Goal: Find specific page/section: Find specific page/section

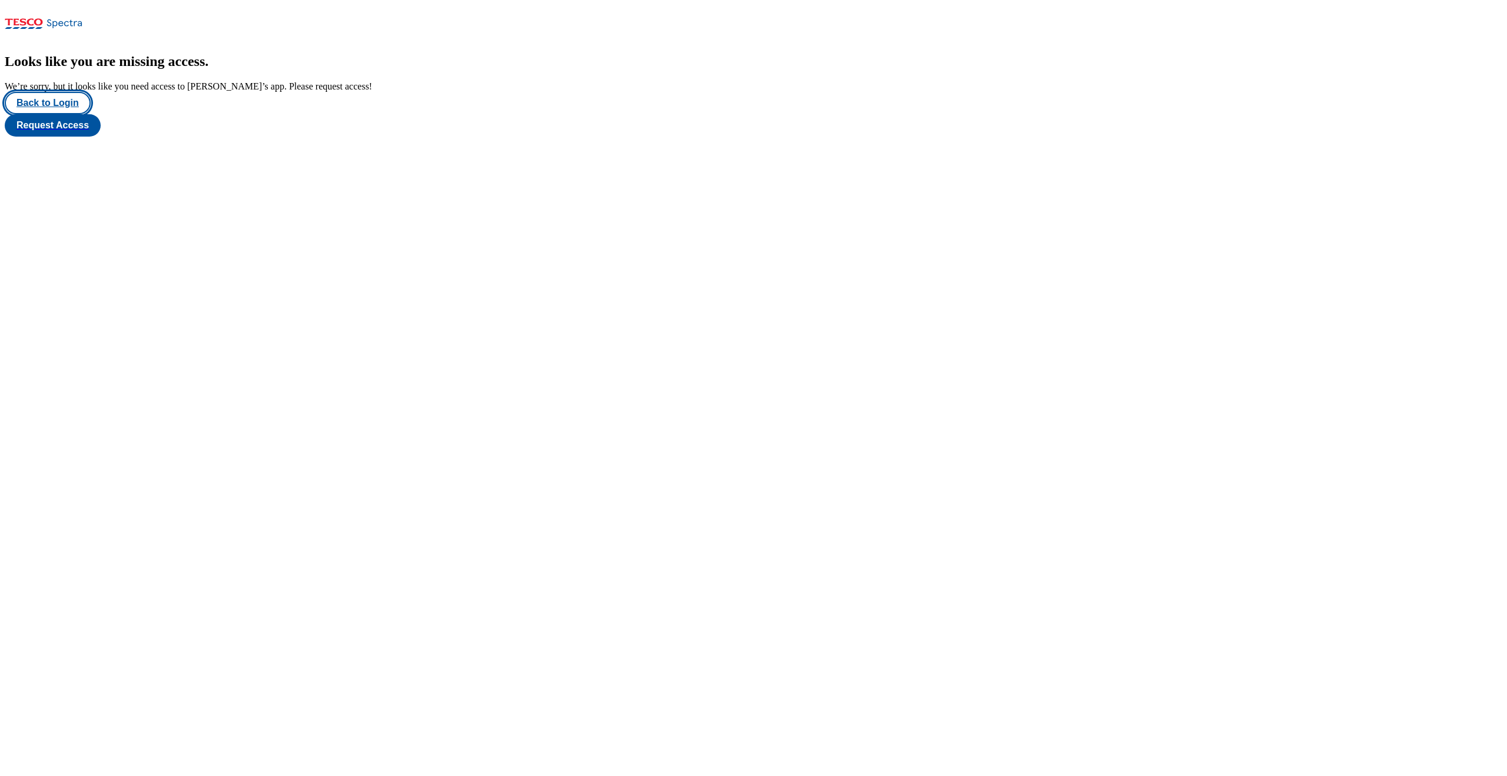
click at [59, 114] on button "Back to Login" at bounding box center [48, 103] width 86 height 22
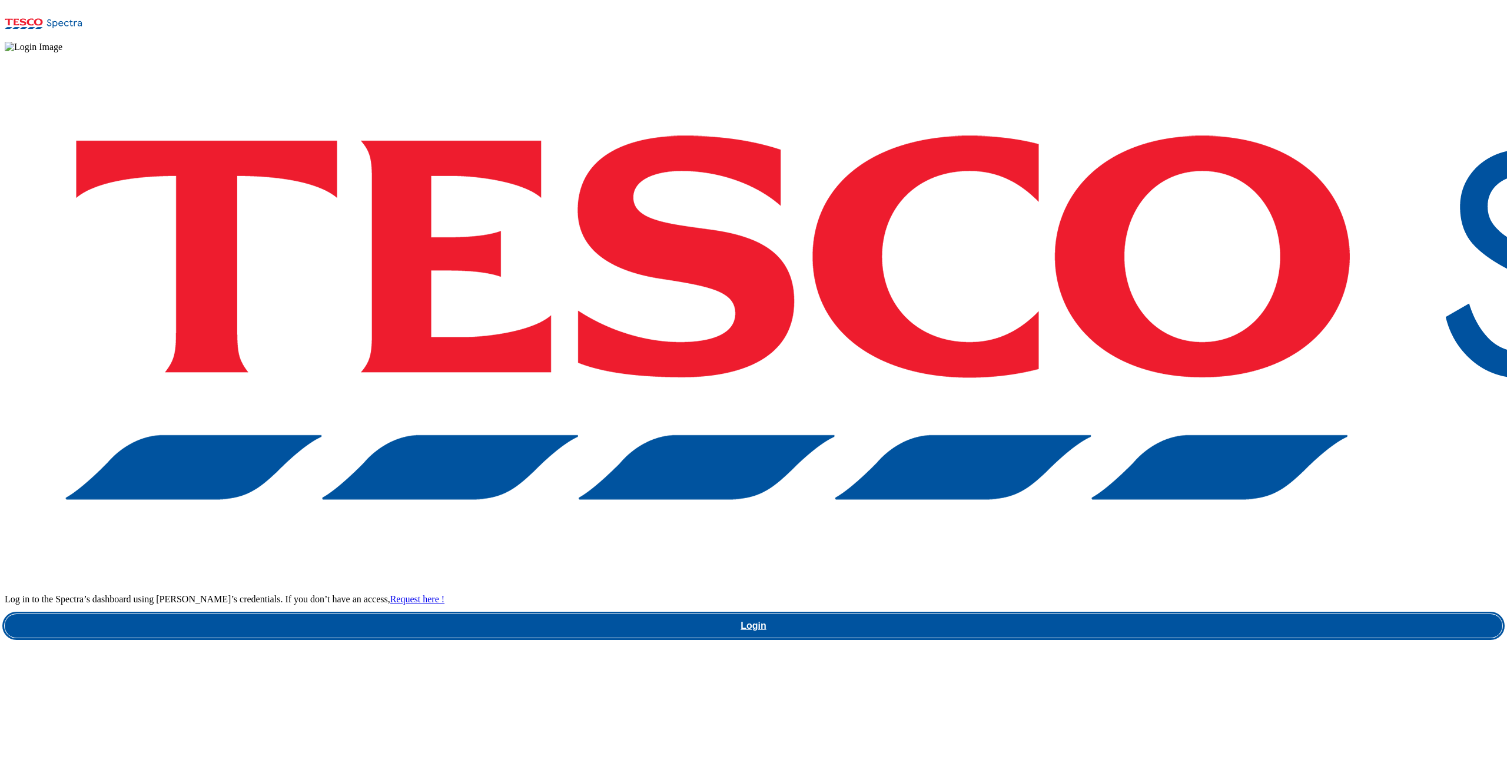
click at [1058, 614] on link "Login" at bounding box center [753, 626] width 1497 height 24
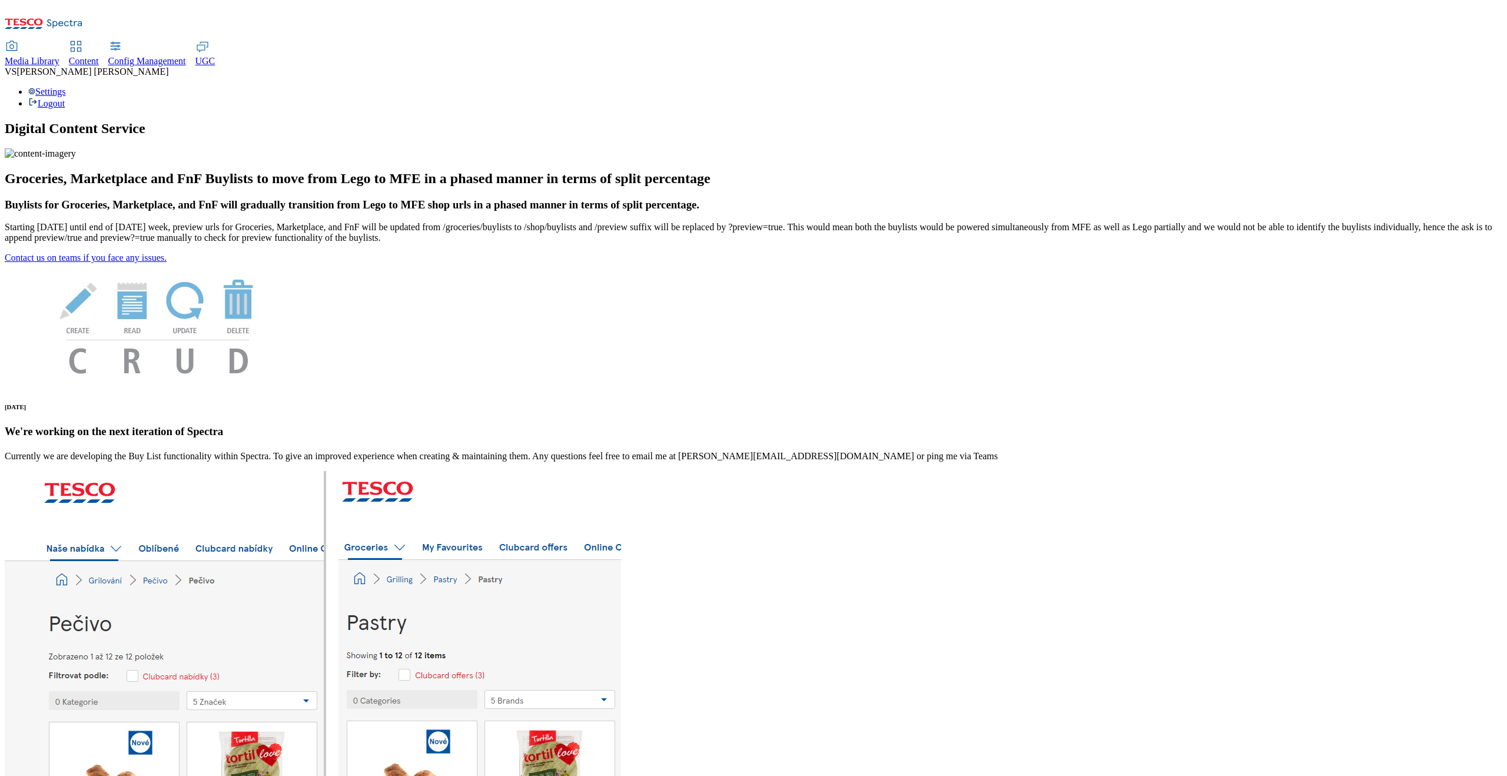
click at [99, 56] on span "Content" at bounding box center [84, 61] width 30 height 10
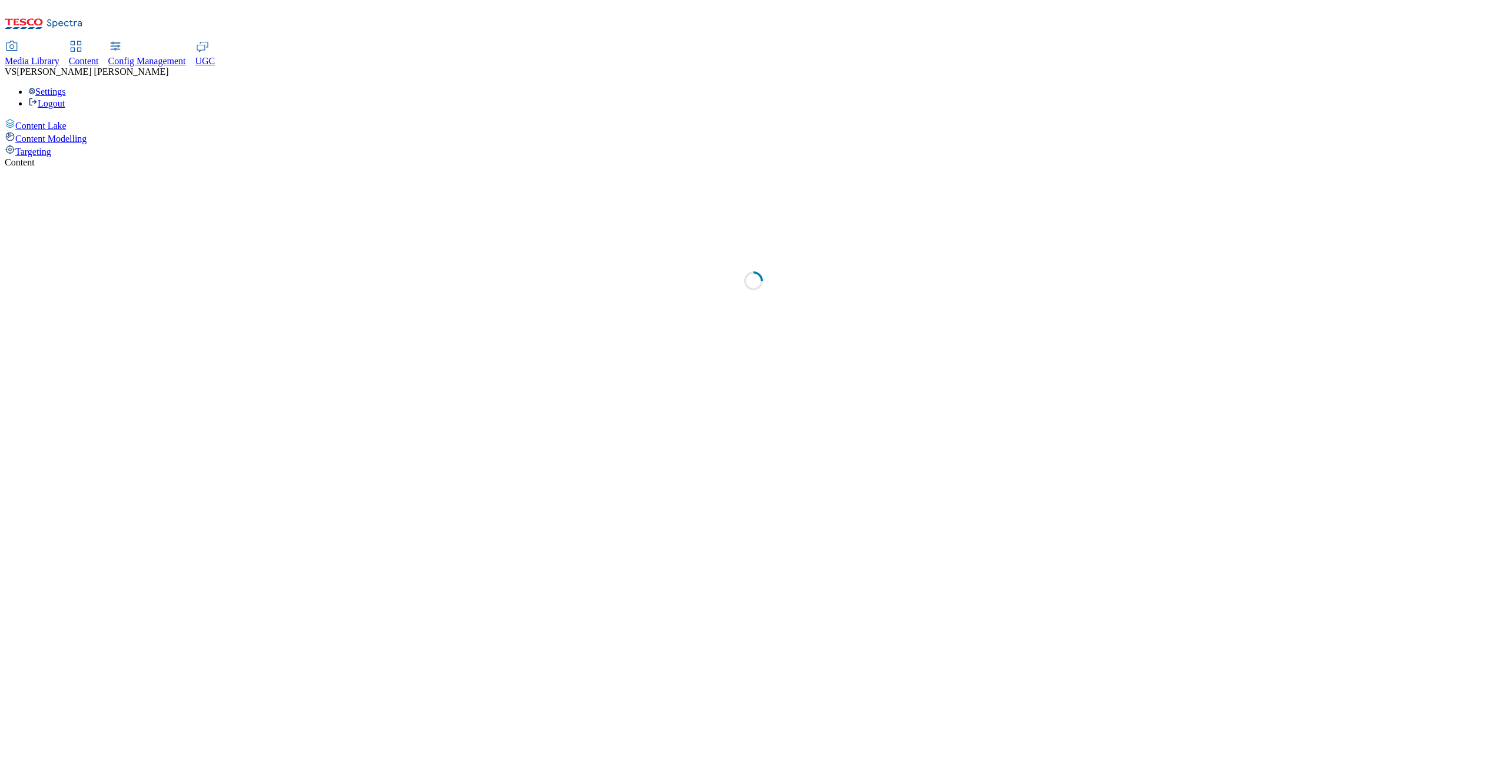
select select "group-comms"
